Goal: Information Seeking & Learning: Learn about a topic

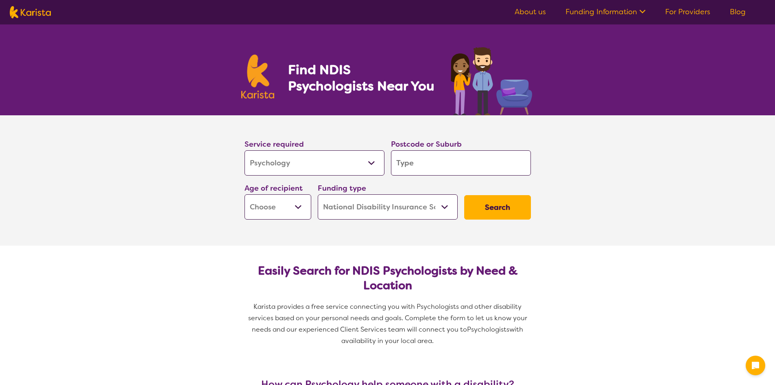
select select "Psychology"
select select "NDIS"
select select "Psychology"
select select "NDIS"
click at [444, 168] on input "search" at bounding box center [461, 162] width 140 height 25
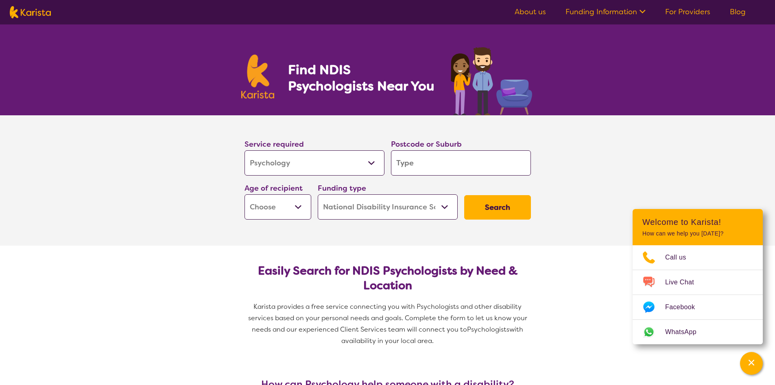
type input "L"
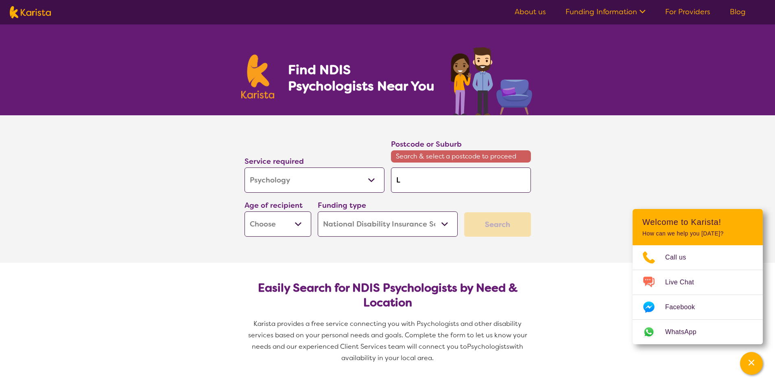
type input "Le"
type input "[PERSON_NAME]"
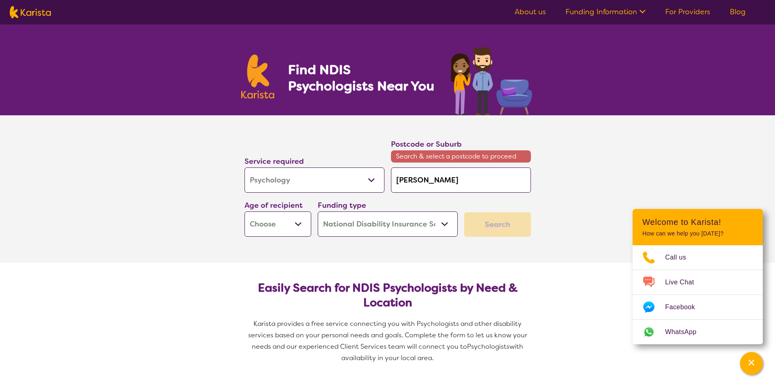
type input "[PERSON_NAME]"
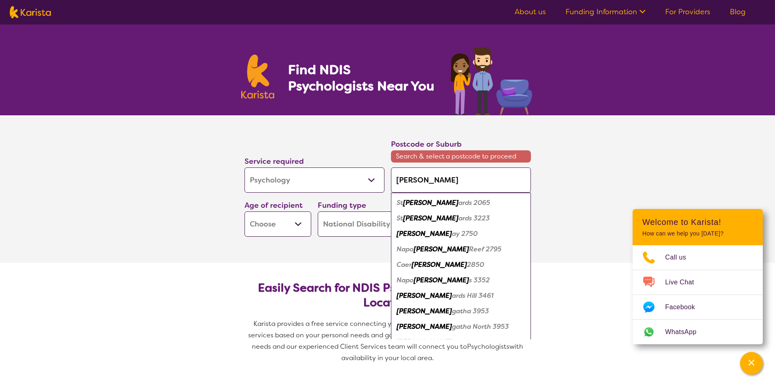
type input "[PERSON_NAME]"
type input "Leonga"
type input "Leongat"
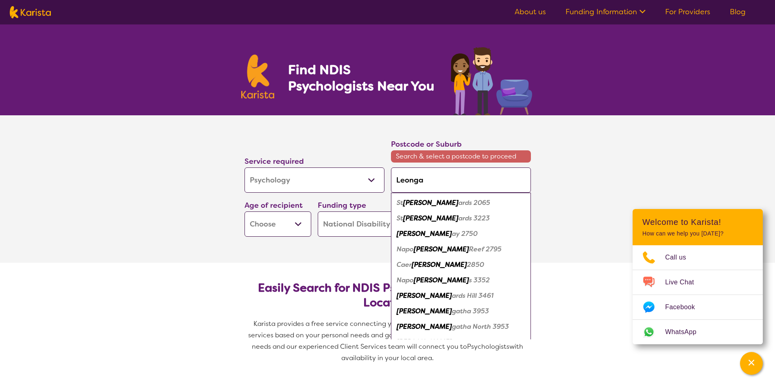
type input "Leongat"
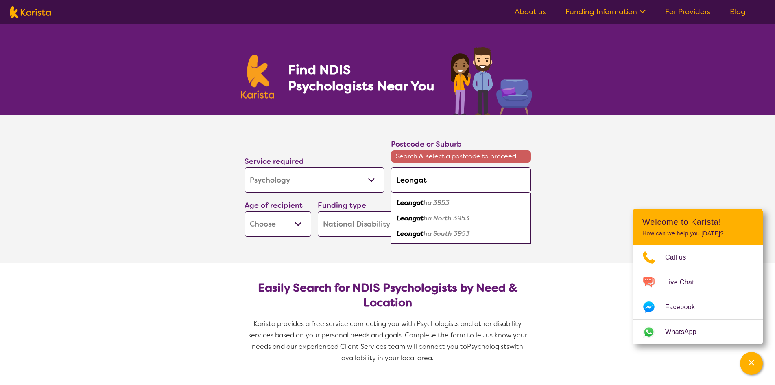
type input "Leongath"
click at [399, 197] on div "Leongath a 3953" at bounding box center [461, 202] width 132 height 15
type input "3953"
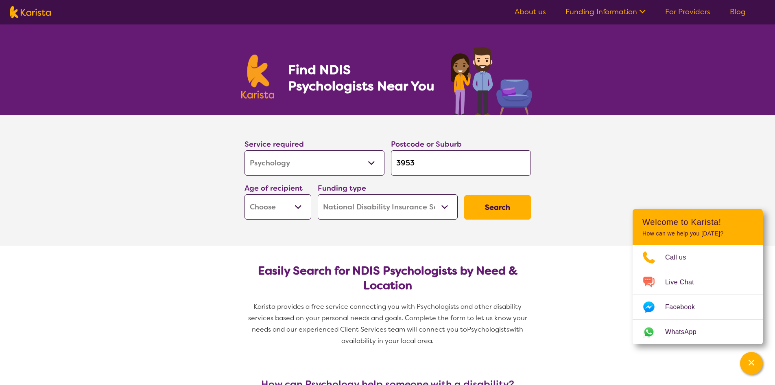
click at [303, 208] on select "Early Childhood - 0 to 9 Child - 10 to 11 Adolescent - 12 to 17 Adult - 18 to 6…" at bounding box center [278, 206] width 67 height 25
click at [299, 199] on select "Early Childhood - 0 to 9 Child - 10 to 11 Adolescent - 12 to 17 Adult - 18 to 6…" at bounding box center [278, 206] width 67 height 25
select select "CH"
click at [245, 194] on select "Early Childhood - 0 to 9 Child - 10 to 11 Adolescent - 12 to 17 Adult - 18 to 6…" at bounding box center [278, 206] width 67 height 25
select select "CH"
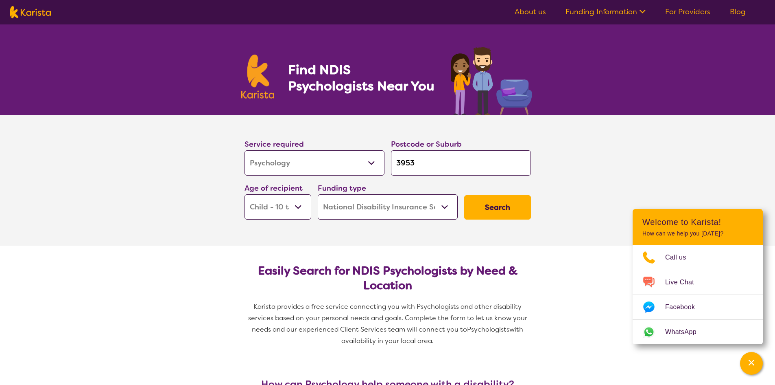
click at [508, 208] on button "Search" at bounding box center [497, 207] width 67 height 24
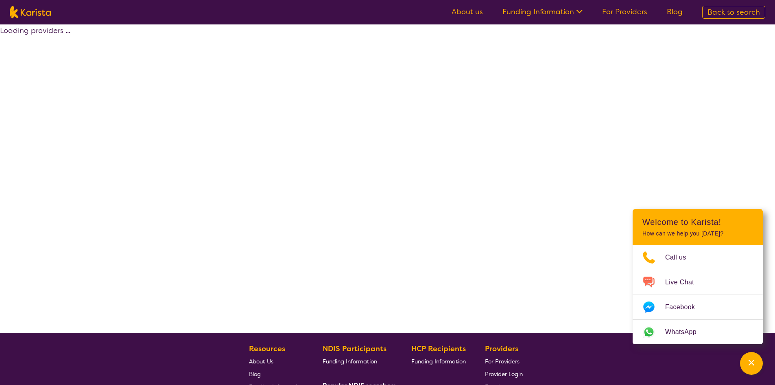
select select "by_score"
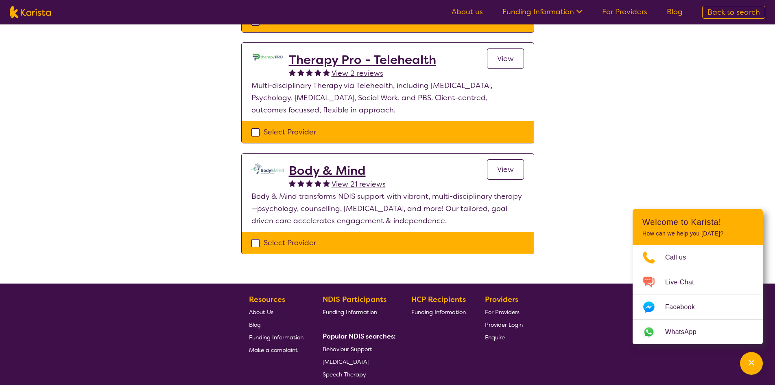
scroll to position [203, 0]
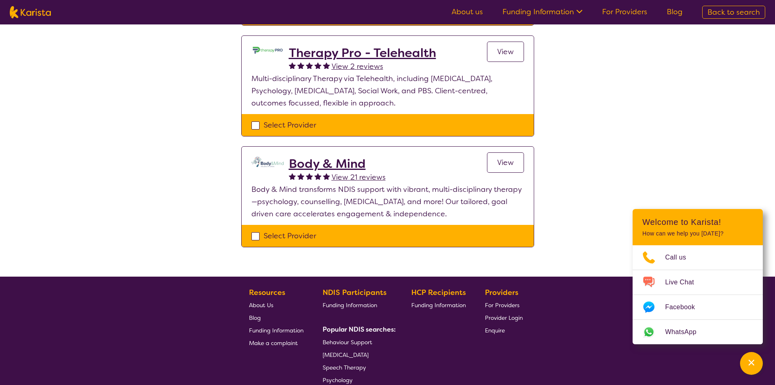
click at [330, 163] on h2 "Body & Mind" at bounding box center [337, 163] width 97 height 15
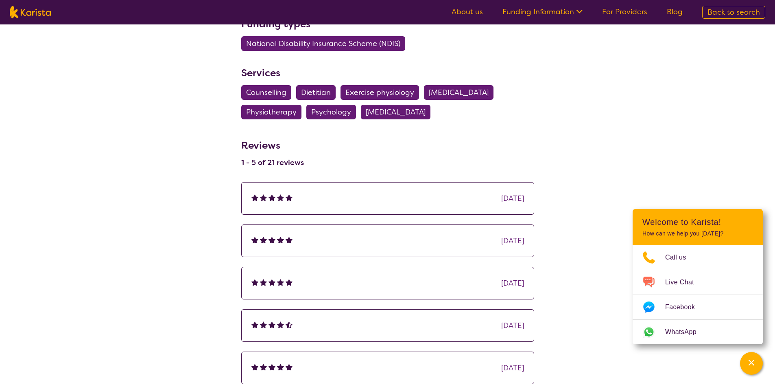
scroll to position [977, 0]
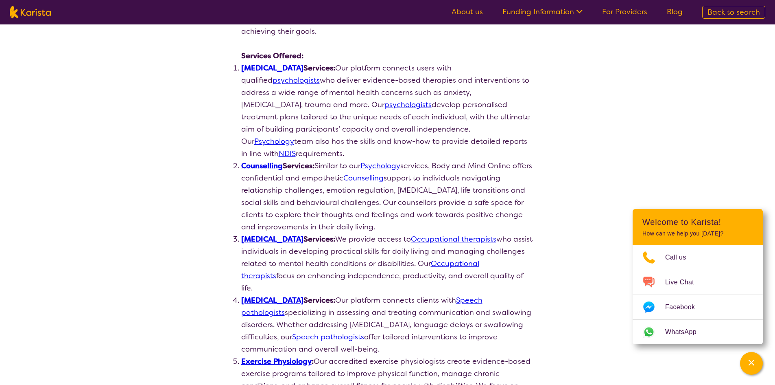
select select "by_score"
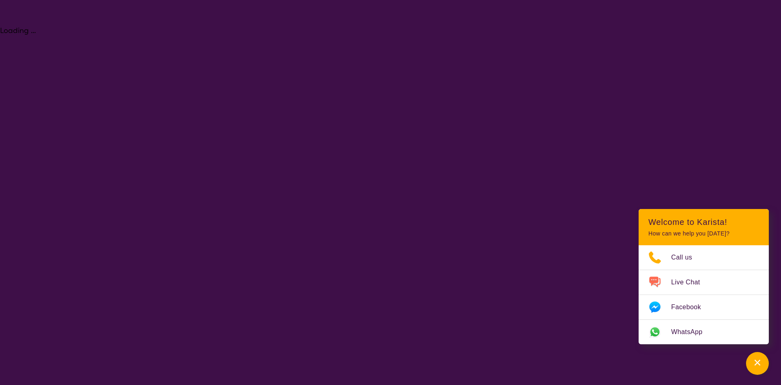
select select "Psychology"
select select "CH"
select select "NDIS"
select select "Psychology"
select select "CH"
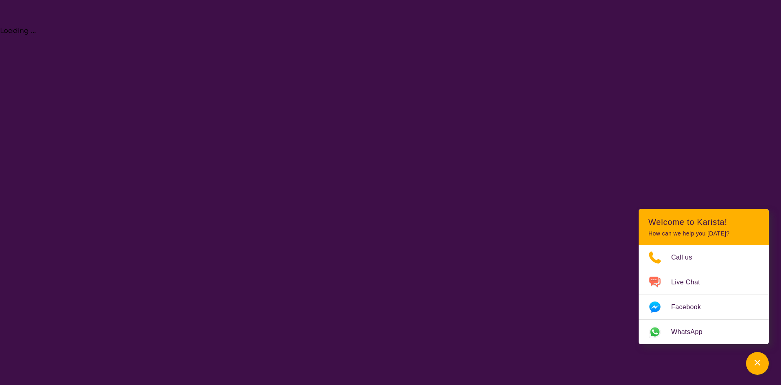
select select "NDIS"
